Goal: Transaction & Acquisition: Purchase product/service

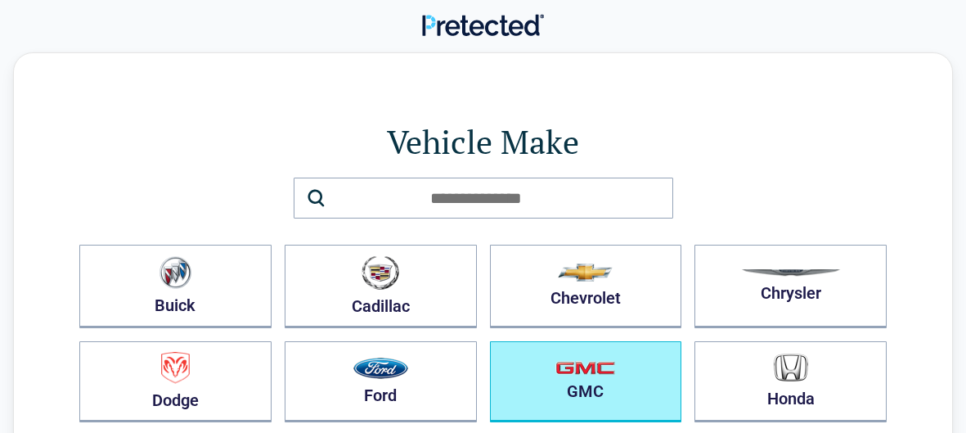
click at [619, 393] on button "GMC" at bounding box center [586, 381] width 192 height 81
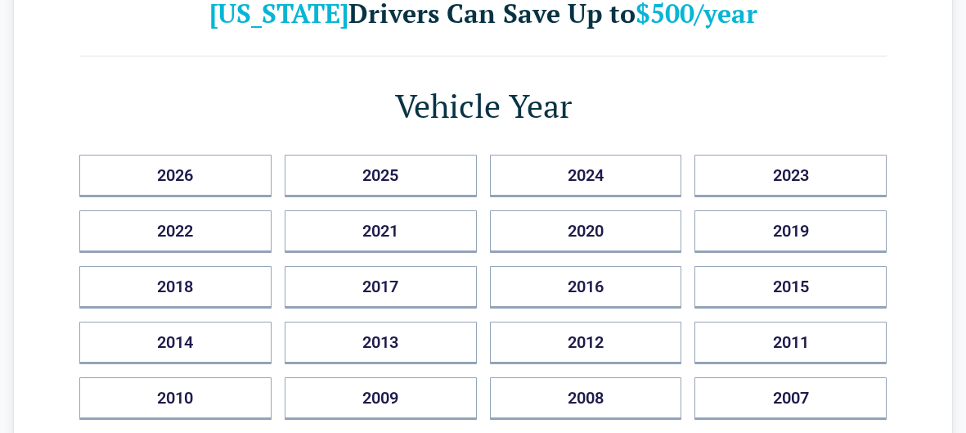
scroll to position [124, 0]
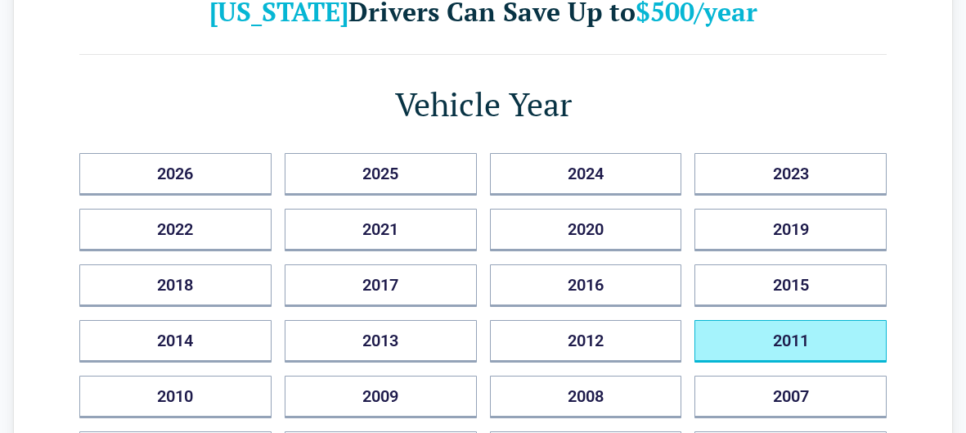
click at [797, 336] on button "2011" at bounding box center [791, 341] width 192 height 43
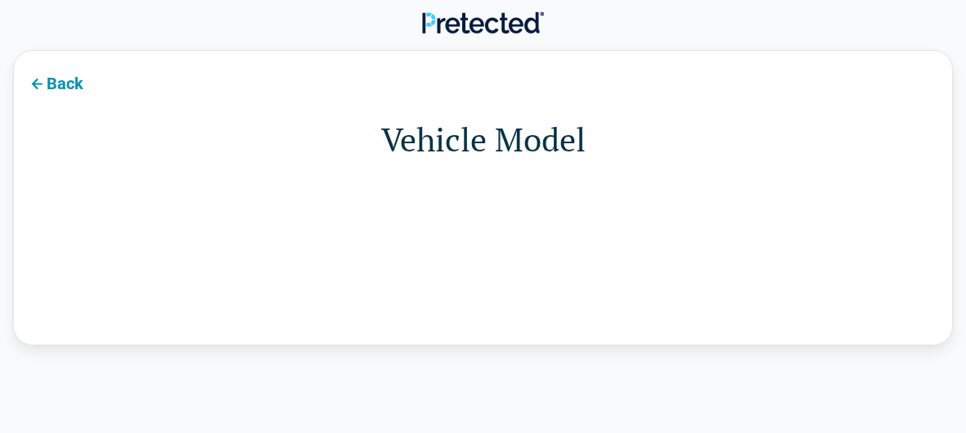
scroll to position [0, 0]
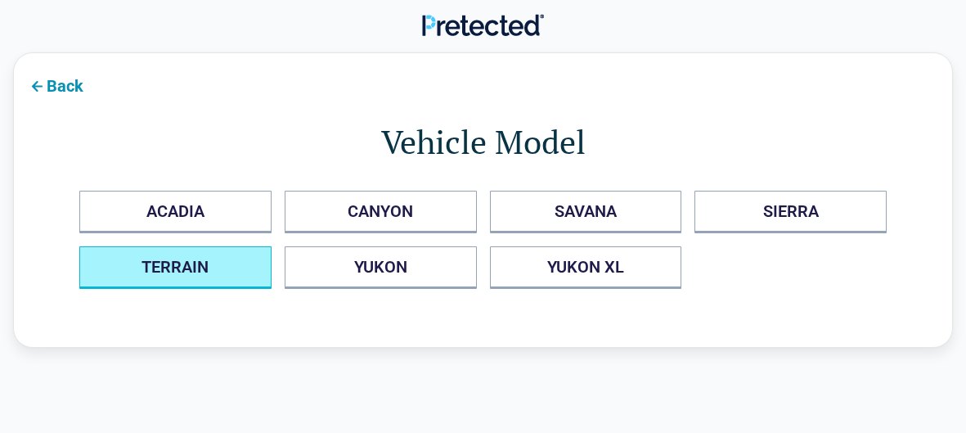
click at [215, 282] on button "TERRAIN" at bounding box center [175, 267] width 192 height 43
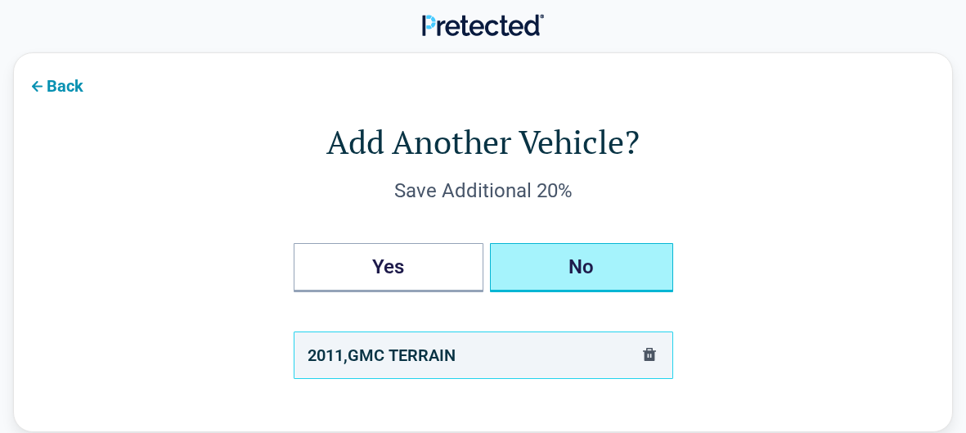
click at [603, 273] on button "No" at bounding box center [581, 267] width 183 height 49
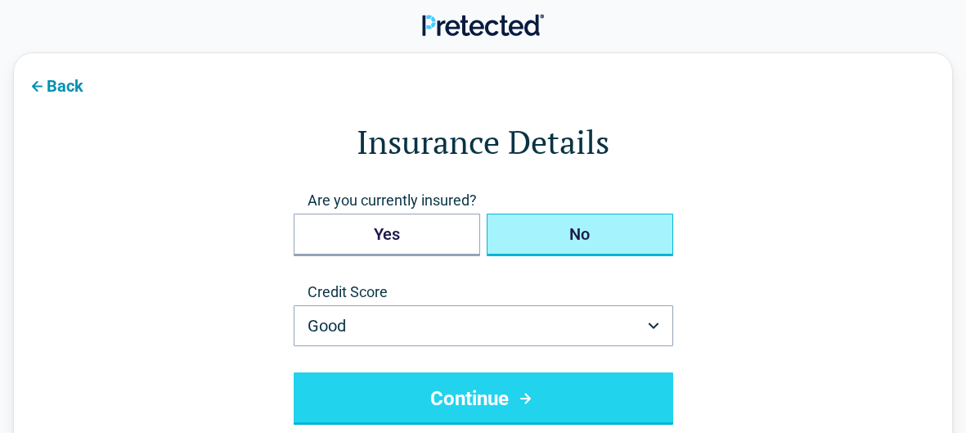
click at [574, 236] on button "No" at bounding box center [580, 235] width 187 height 43
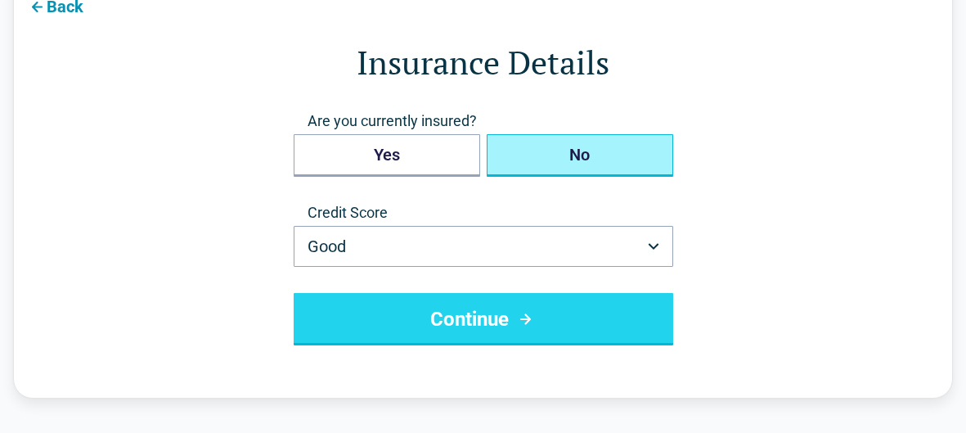
scroll to position [81, 0]
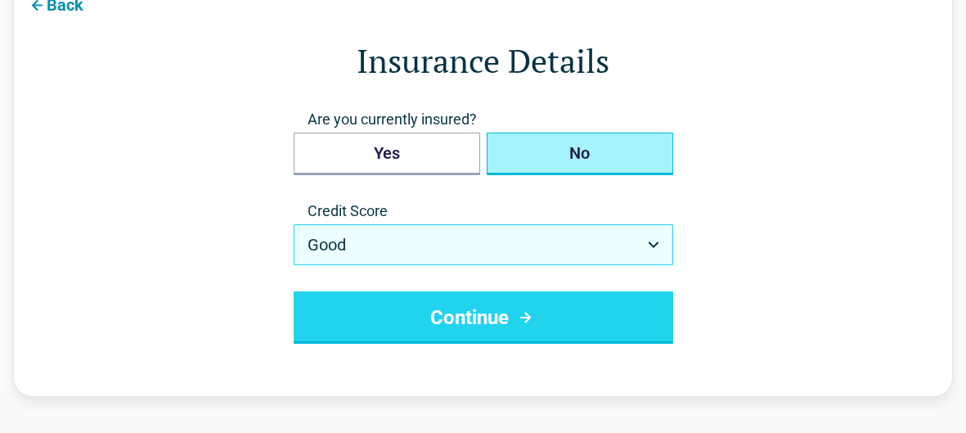
click at [650, 252] on button "Good" at bounding box center [484, 244] width 380 height 41
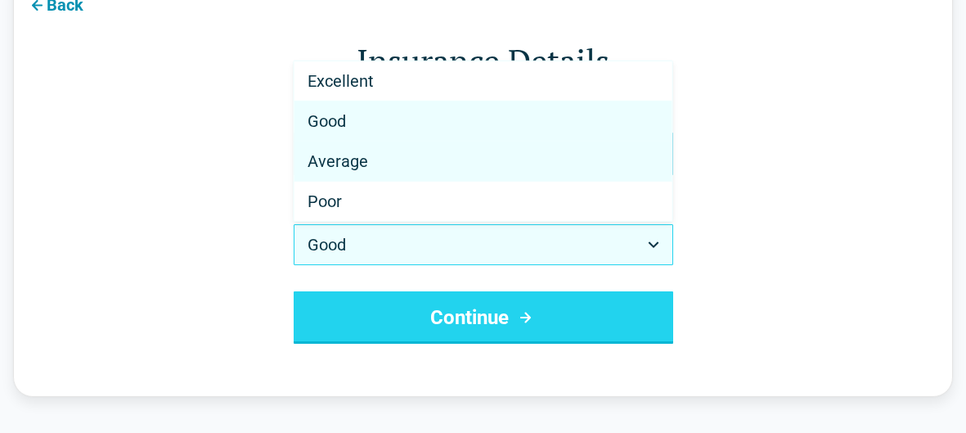
click at [347, 162] on span "Average" at bounding box center [338, 161] width 61 height 20
select select "*******"
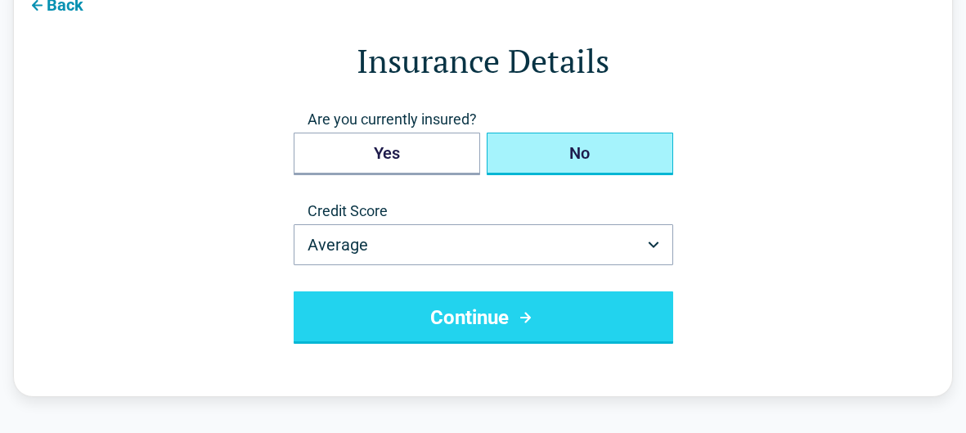
click at [521, 328] on button "Continue" at bounding box center [484, 317] width 380 height 52
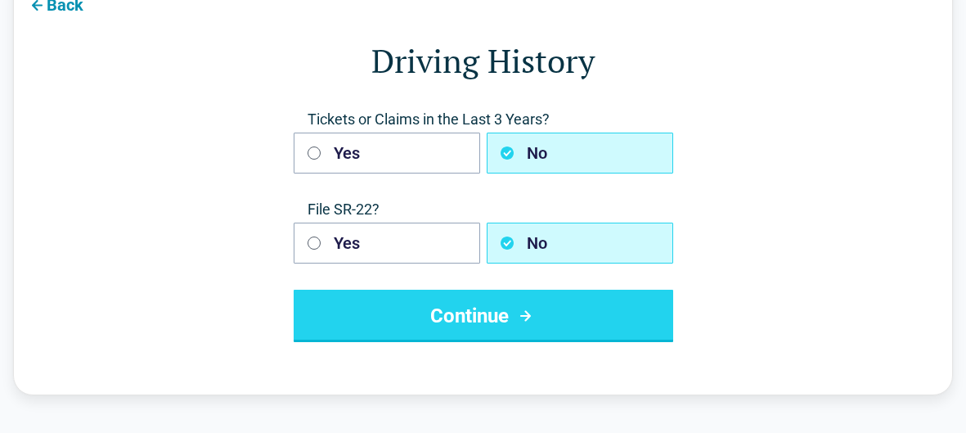
scroll to position [0, 0]
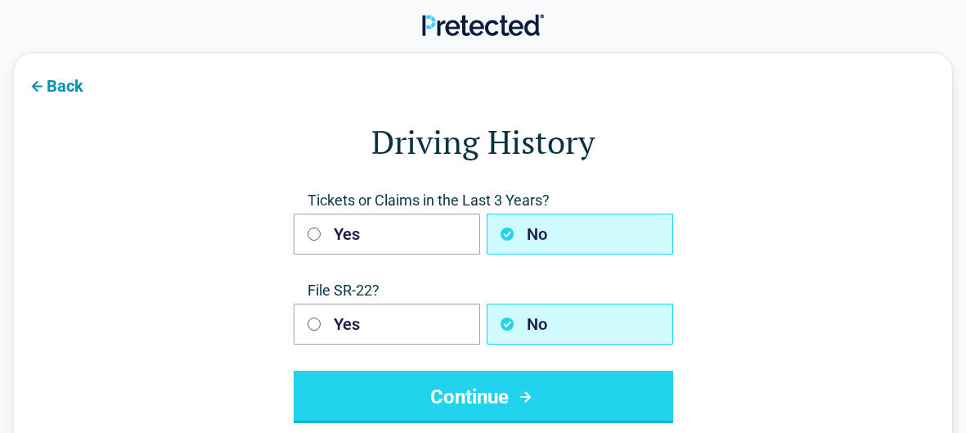
click at [511, 404] on button "Continue" at bounding box center [484, 397] width 380 height 52
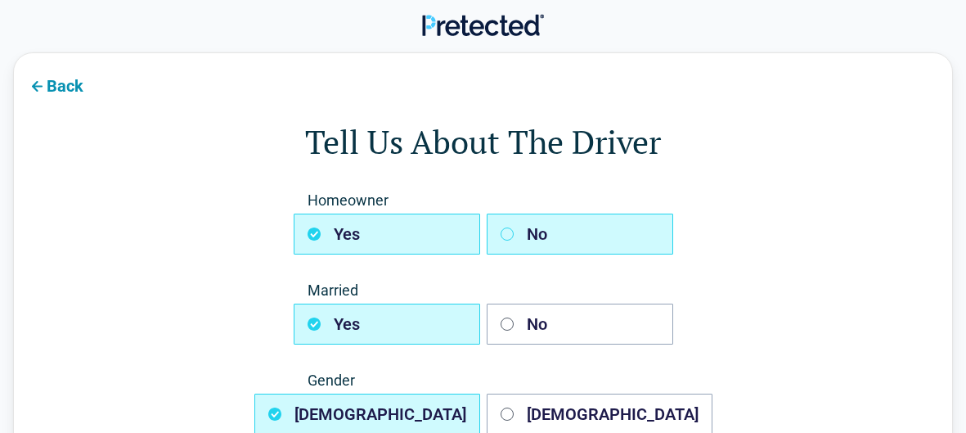
click at [511, 235] on icon "button" at bounding box center [507, 233] width 13 height 13
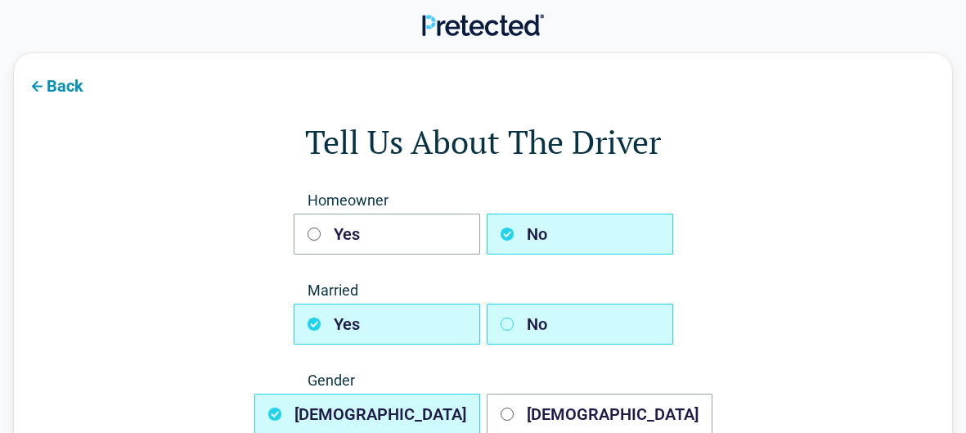
click at [507, 327] on icon "button" at bounding box center [507, 324] width 13 height 13
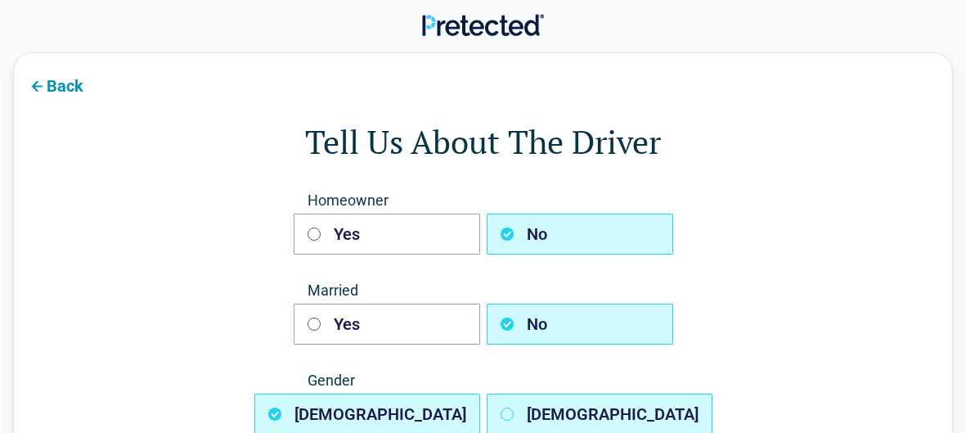
click at [507, 415] on icon "button" at bounding box center [507, 414] width 13 height 13
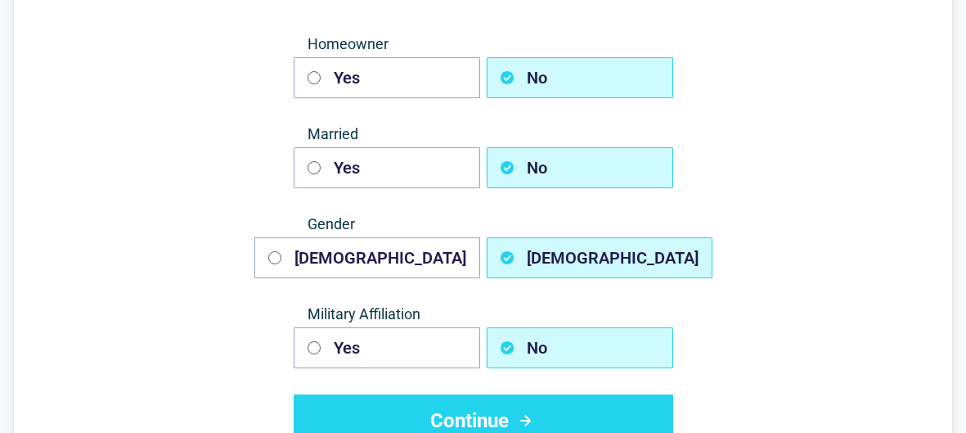
scroll to position [158, 0]
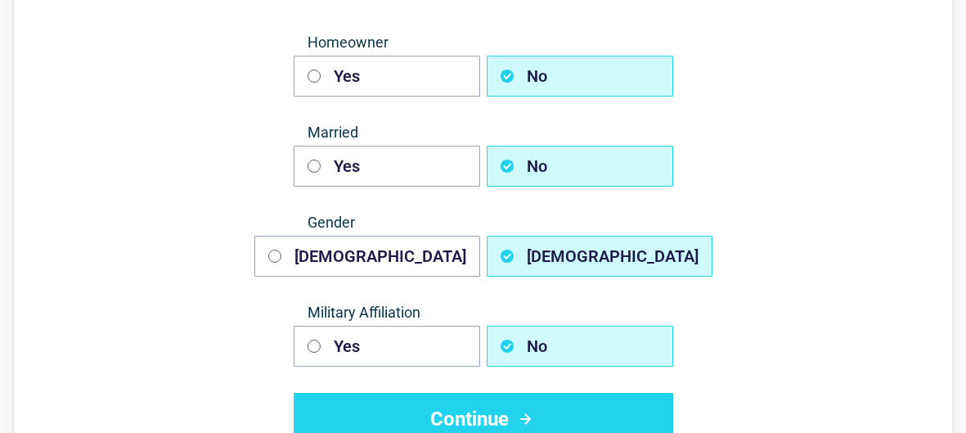
click at [480, 414] on button "Continue" at bounding box center [484, 419] width 380 height 52
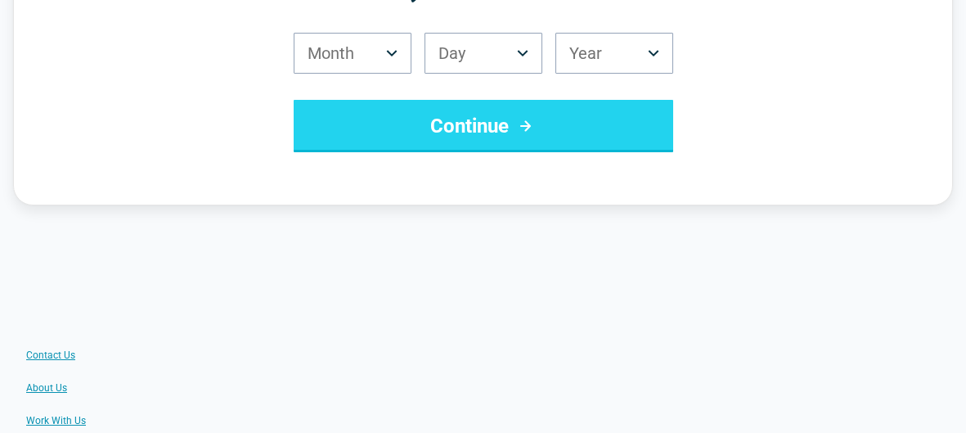
scroll to position [0, 0]
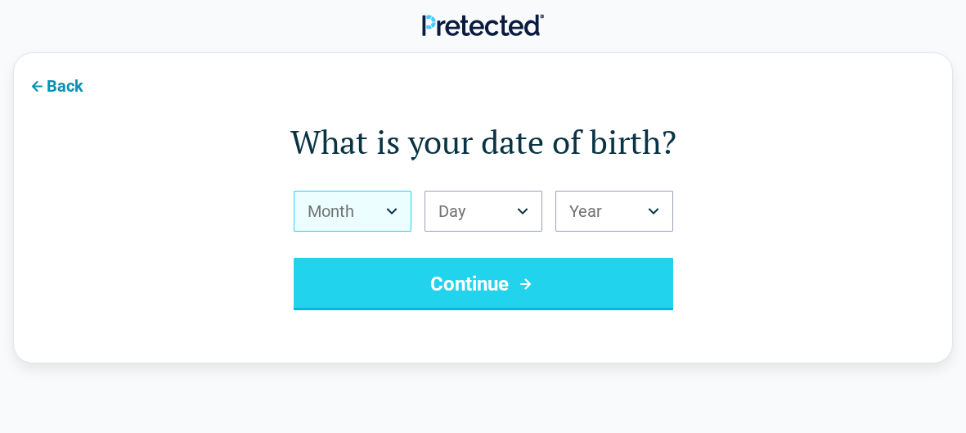
click at [394, 209] on icon "Birth Month" at bounding box center [391, 211] width 11 height 7
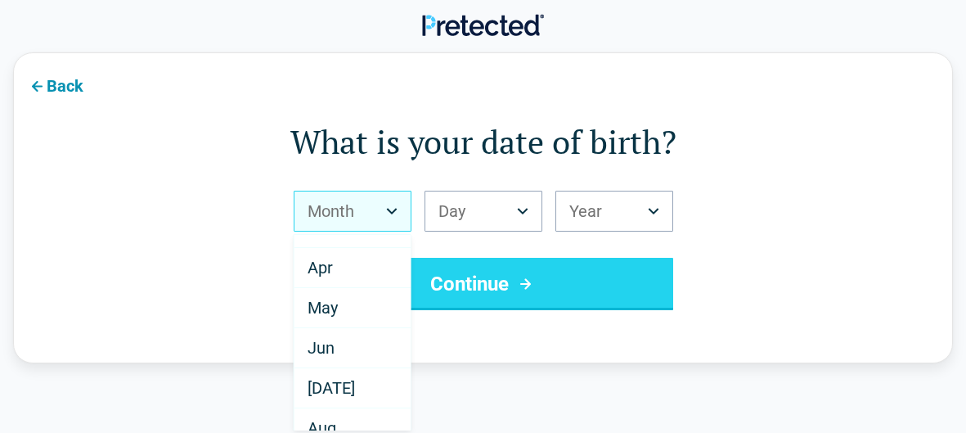
scroll to position [109, 0]
click at [348, 386] on div "[DATE]" at bounding box center [353, 387] width 116 height 40
select select "*"
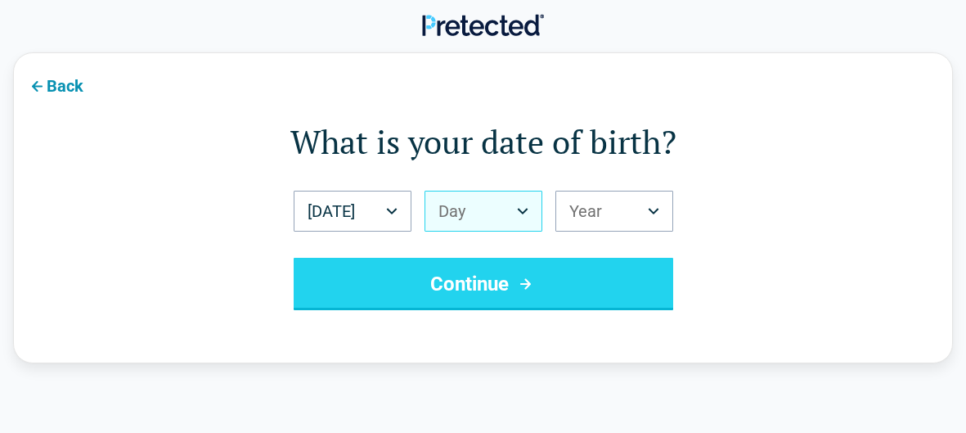
click at [523, 212] on icon "Birth Day" at bounding box center [522, 211] width 11 height 7
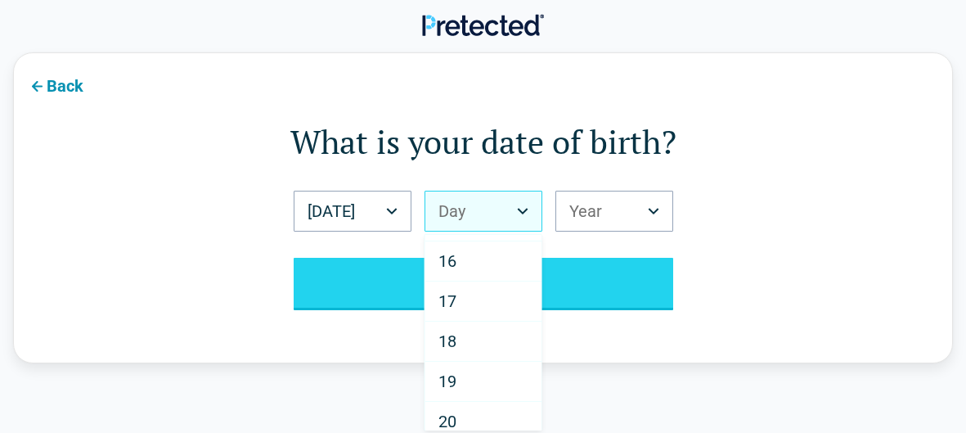
scroll to position [601, 0]
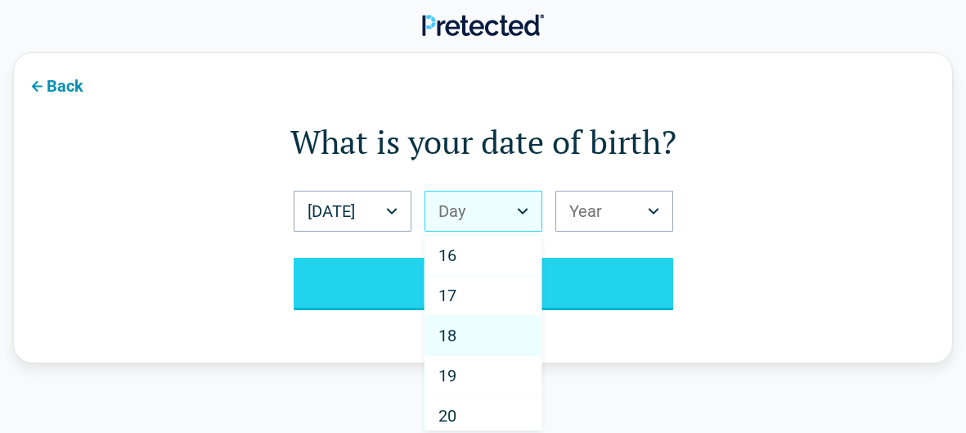
click at [457, 331] on div "18" at bounding box center [484, 336] width 116 height 40
select select "**"
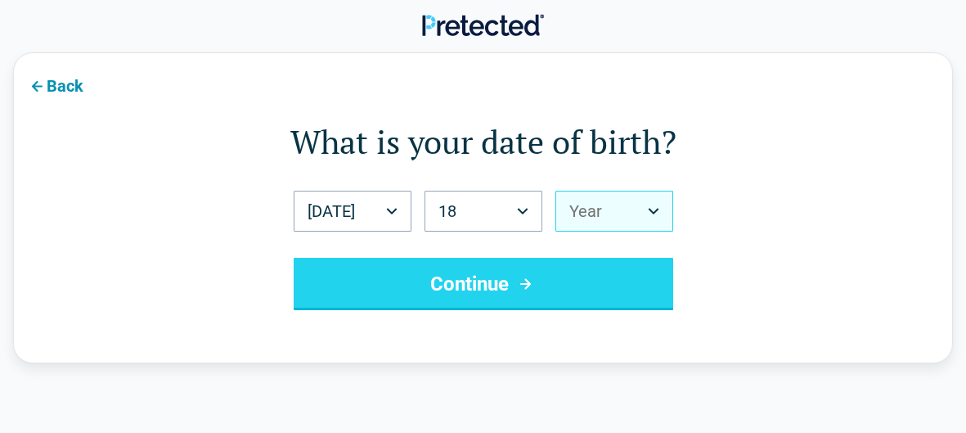
click at [619, 207] on button "Year" at bounding box center [615, 211] width 118 height 41
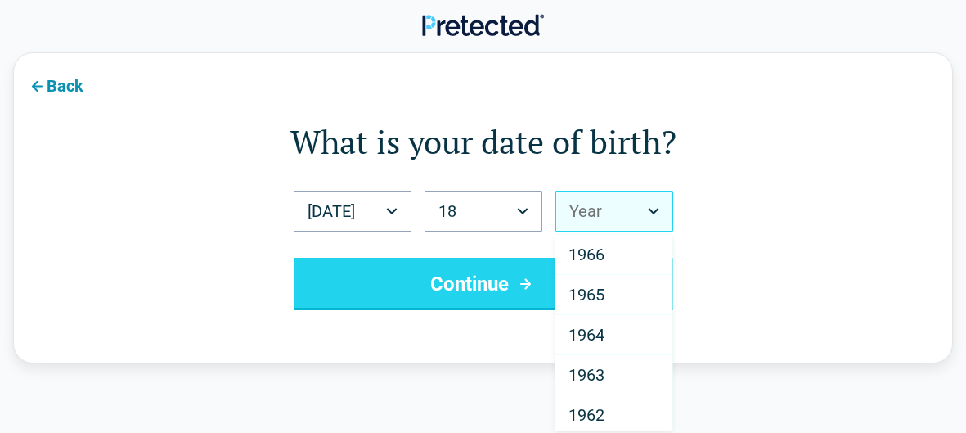
scroll to position [1652, 0]
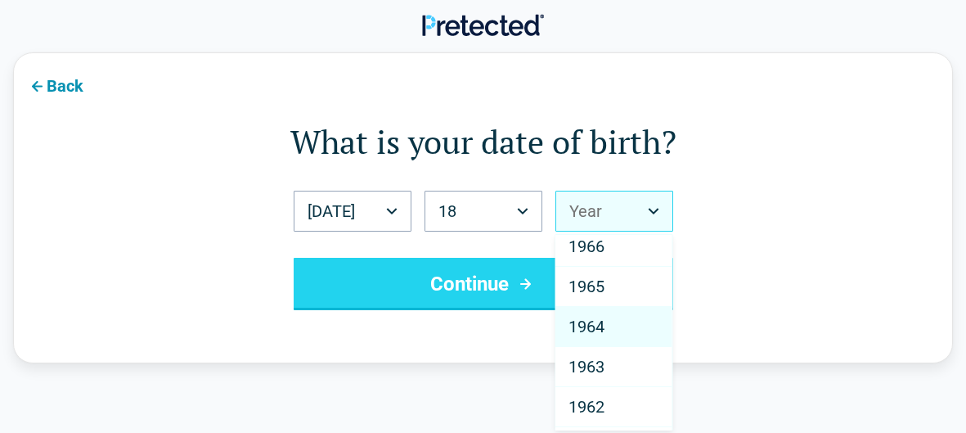
click at [602, 317] on span "1964" at bounding box center [587, 327] width 36 height 20
select select "****"
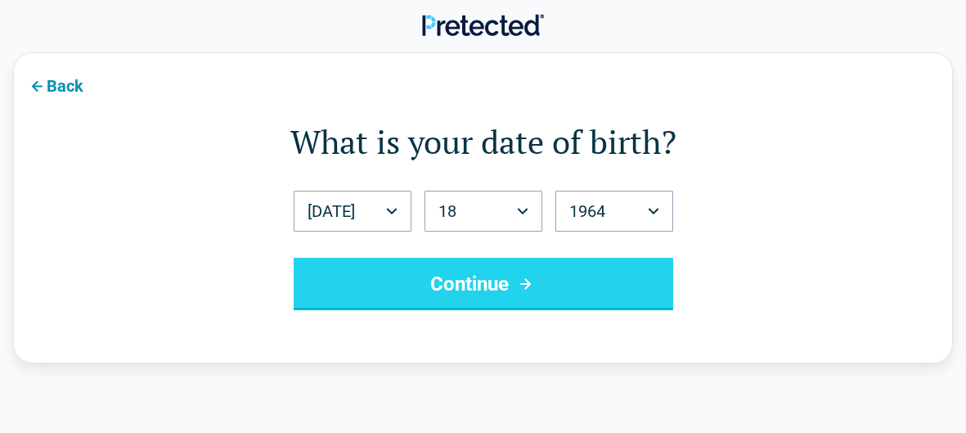
click at [520, 284] on icon "submit" at bounding box center [526, 284] width 20 height 20
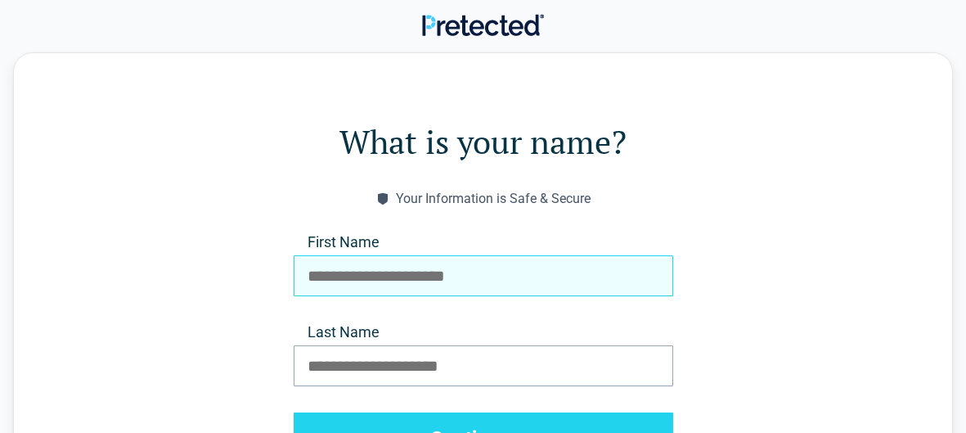
click at [410, 274] on input "First Name" at bounding box center [484, 275] width 380 height 41
click at [601, 268] on input "First Name" at bounding box center [484, 275] width 380 height 41
click at [615, 276] on input "First Name" at bounding box center [484, 275] width 380 height 41
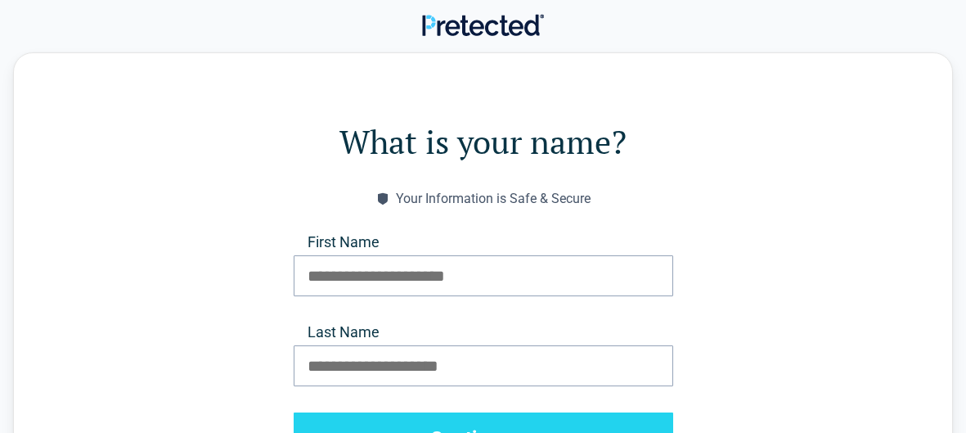
click at [705, 331] on form "What is your name? Your Information is Safe & Secure First Name Last Name Conti…" at bounding box center [483, 292] width 808 height 346
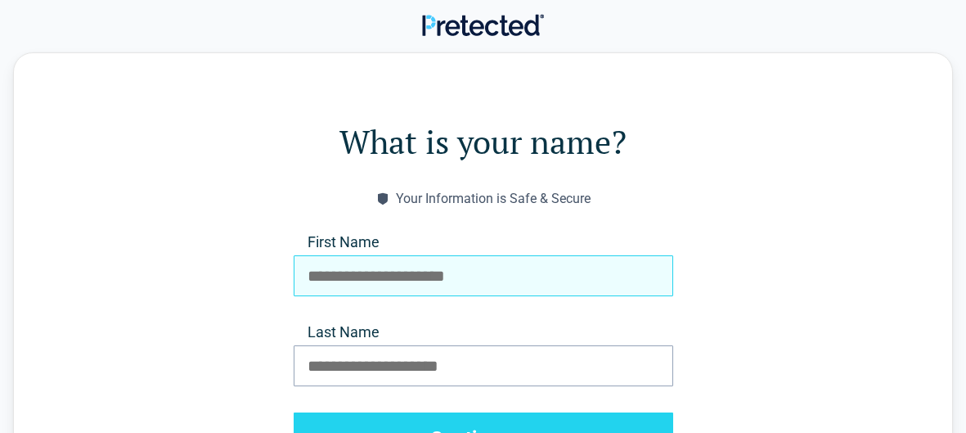
click at [345, 280] on input "First Name" at bounding box center [484, 275] width 380 height 41
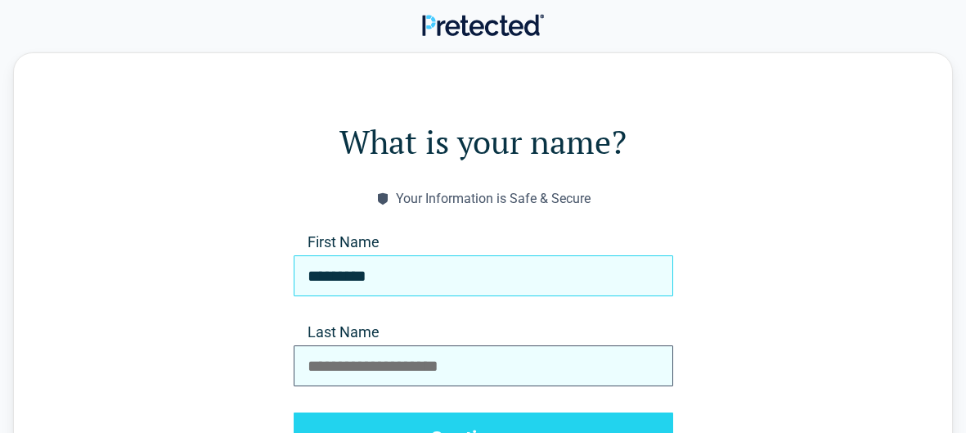
type input "*********"
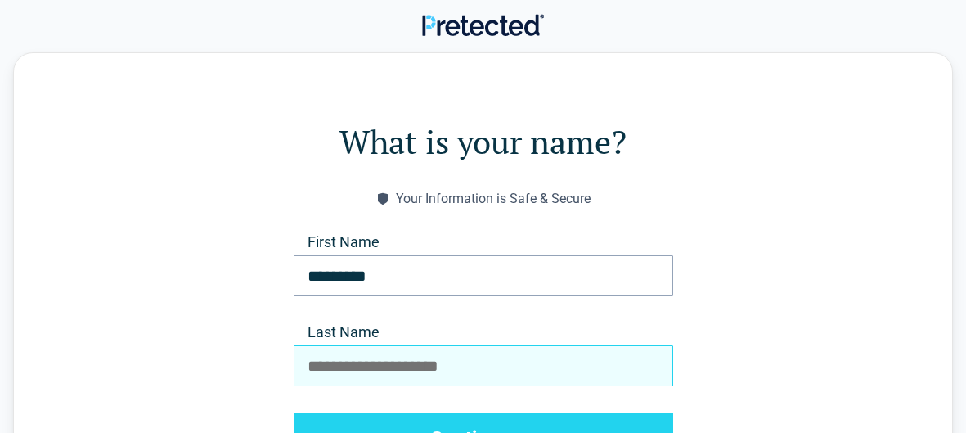
click at [334, 366] on input "Last Name" at bounding box center [484, 365] width 380 height 41
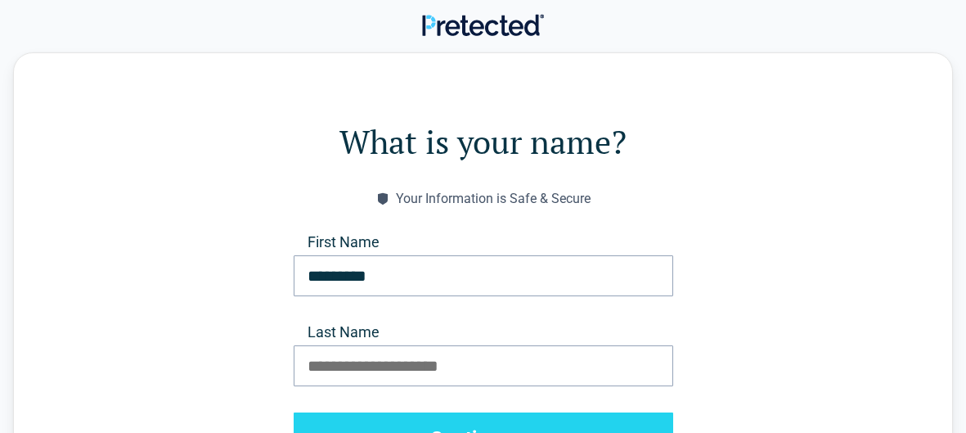
click at [741, 214] on form "What is your name? Your Information is Safe & Secure First Name ********* Last …" at bounding box center [483, 292] width 808 height 346
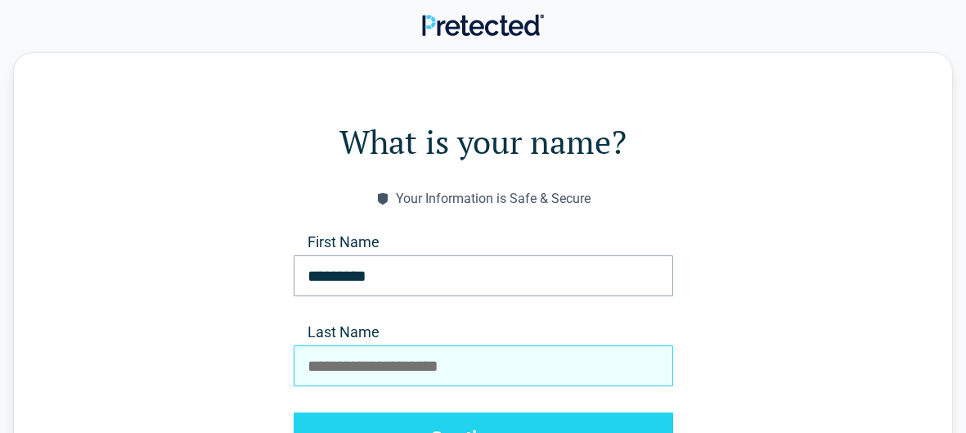
click at [357, 372] on input "Last Name" at bounding box center [484, 365] width 380 height 41
type input "********"
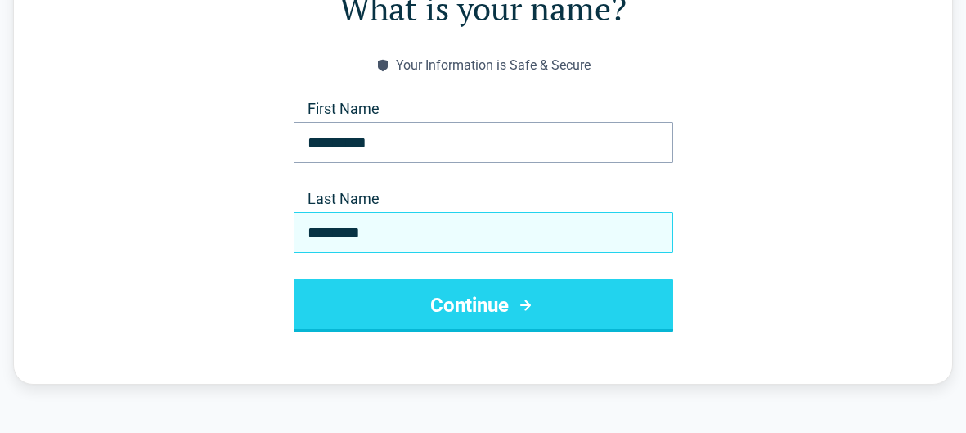
scroll to position [135, 0]
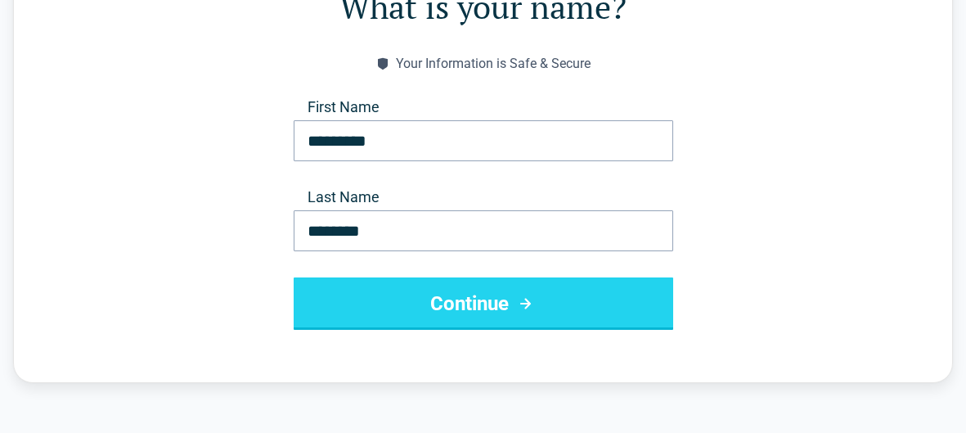
click at [489, 302] on button "Continue" at bounding box center [484, 303] width 380 height 52
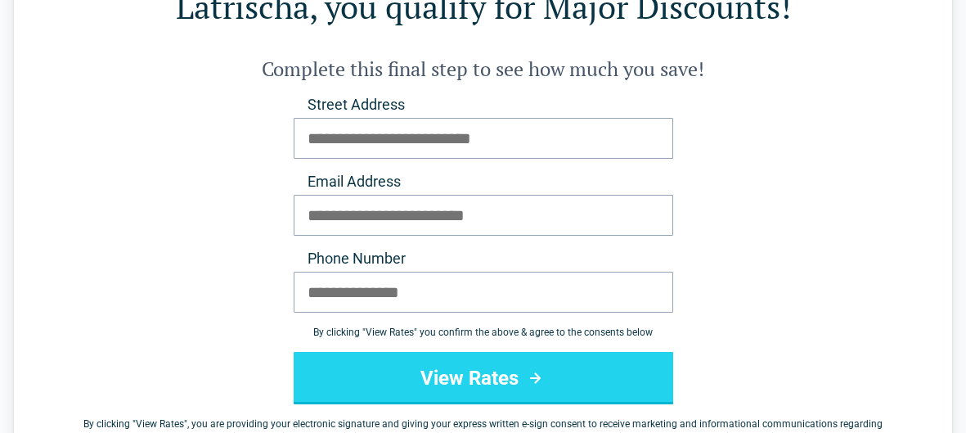
scroll to position [0, 0]
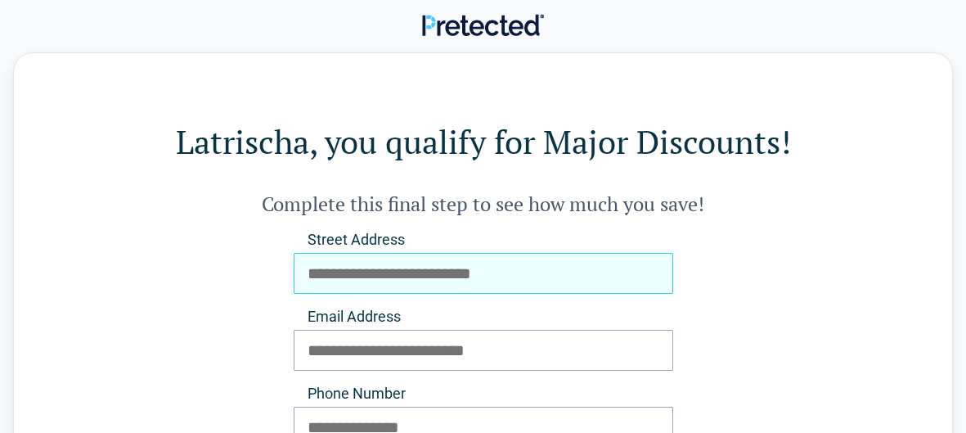
click at [443, 280] on input "Street Address" at bounding box center [484, 273] width 380 height 41
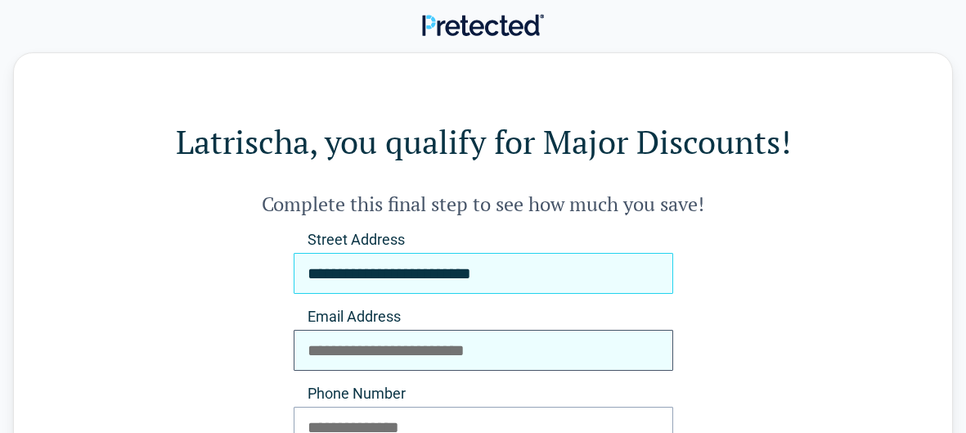
type input "**********"
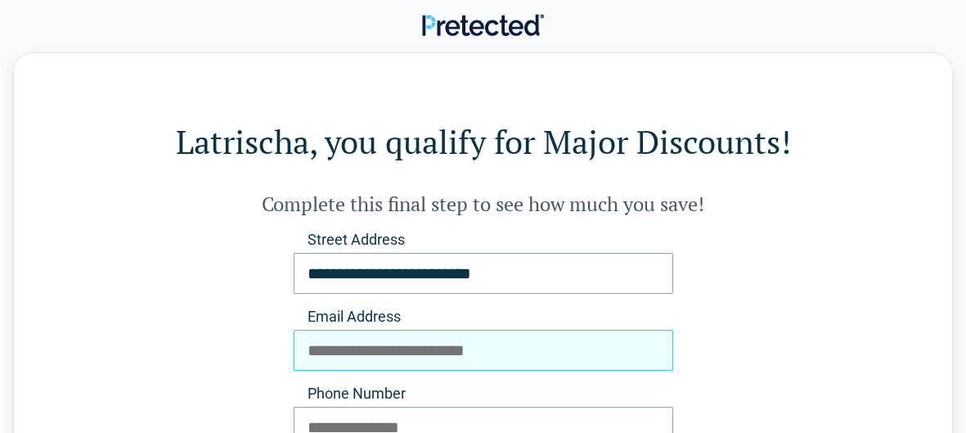
click at [442, 358] on input "Email Address" at bounding box center [484, 350] width 380 height 41
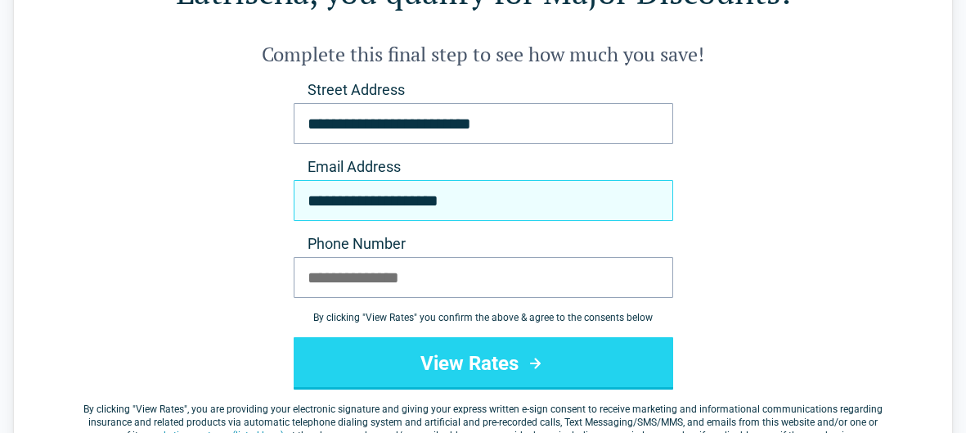
scroll to position [163, 0]
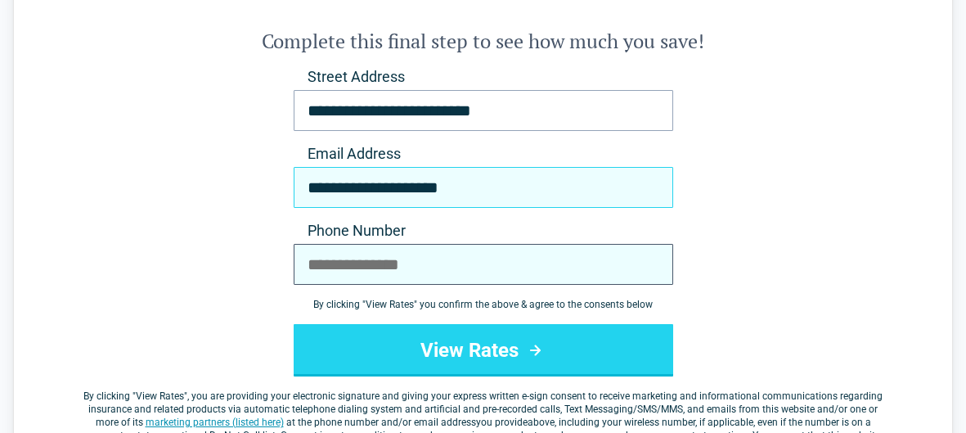
type input "**********"
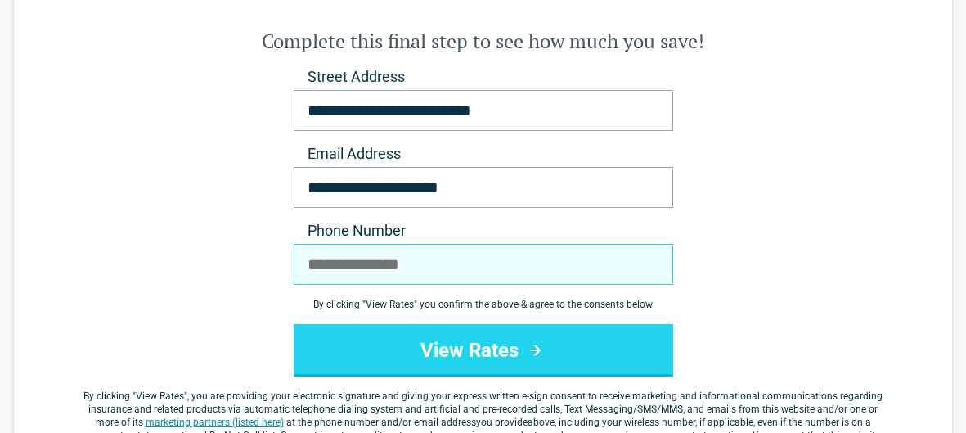
click at [318, 264] on input "Phone Number" at bounding box center [484, 264] width 380 height 41
type input "**********"
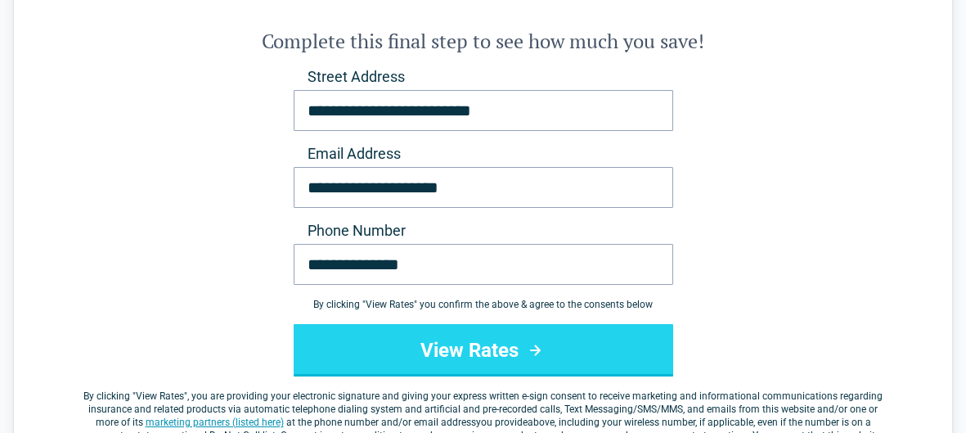
click at [506, 354] on button "View Rates" at bounding box center [484, 350] width 380 height 52
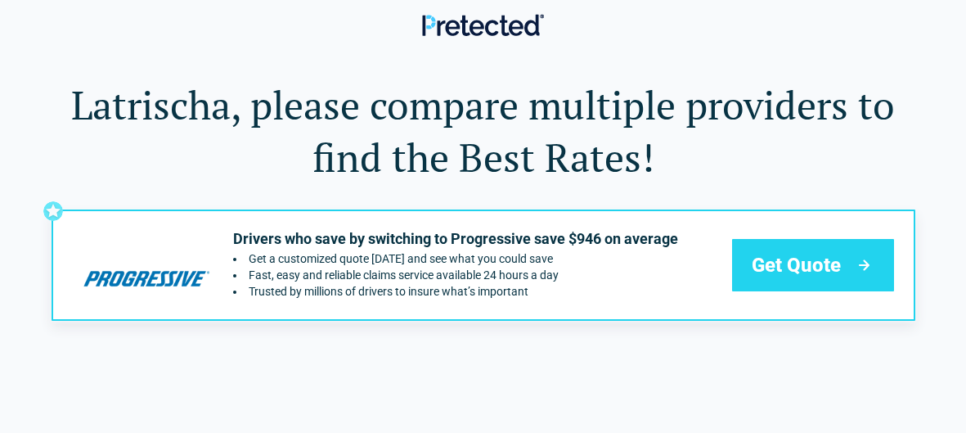
scroll to position [1, 0]
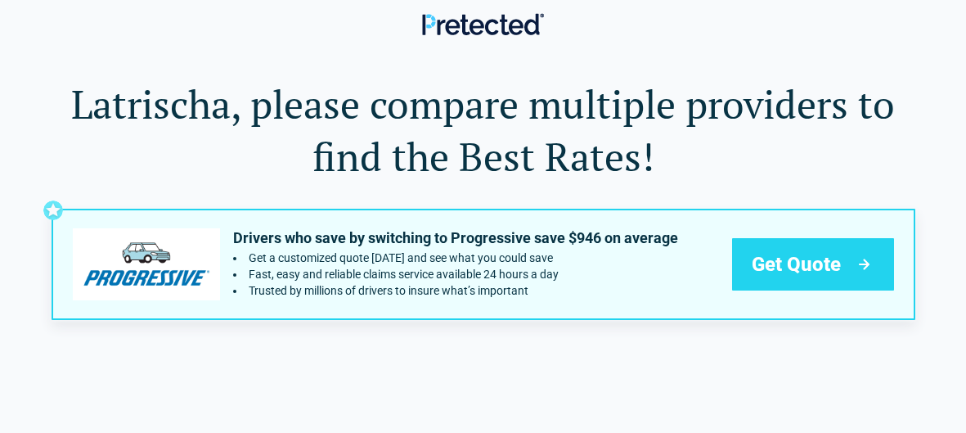
click at [804, 277] on span "Get Quote" at bounding box center [796, 264] width 89 height 26
